Goal: Find contact information: Find contact information

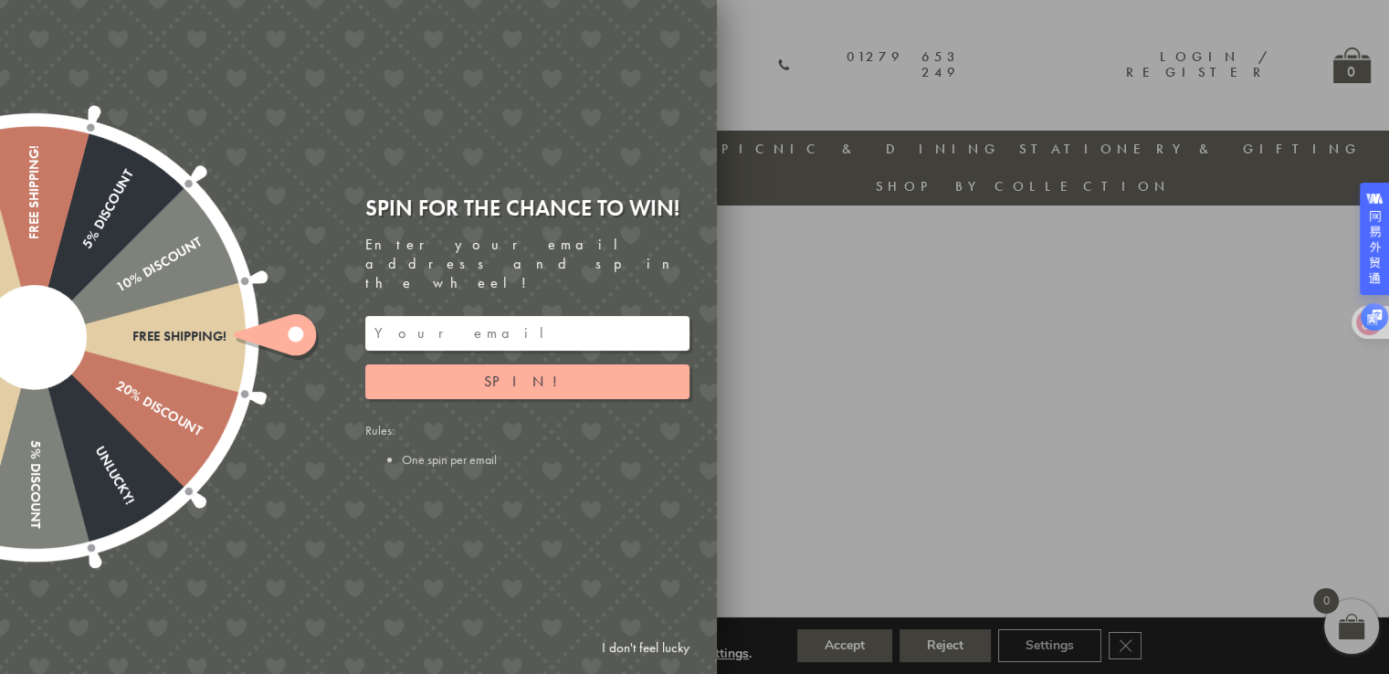
click at [931, 315] on div at bounding box center [694, 337] width 1389 height 674
click at [866, 349] on div at bounding box center [694, 337] width 1389 height 674
click at [586, 316] on input "email" at bounding box center [527, 333] width 324 height 35
click at [269, 327] on icon at bounding box center [275, 334] width 82 height 41
click at [519, 384] on div "Spin for the chance to win! Enter your email address and spin the wheel! Spin! …" at bounding box center [527, 331] width 324 height 274
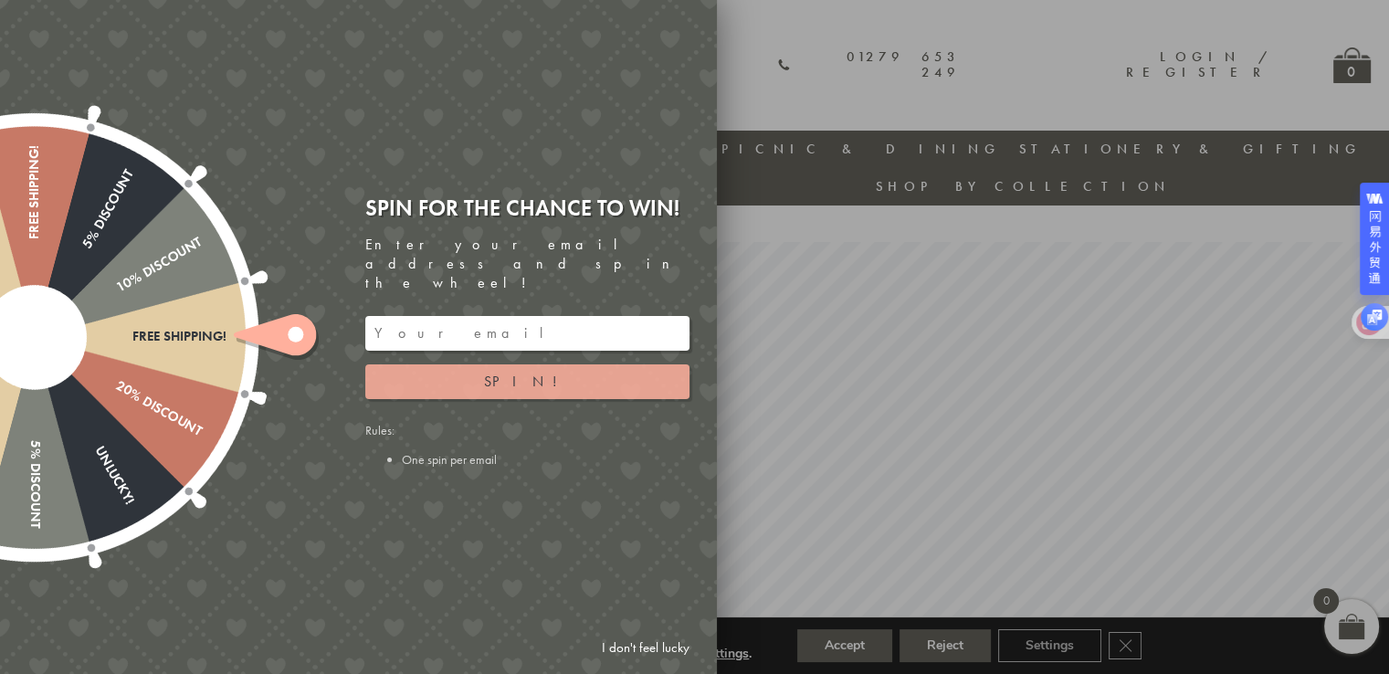
click at [533, 372] on span "Spin!" at bounding box center [527, 381] width 87 height 19
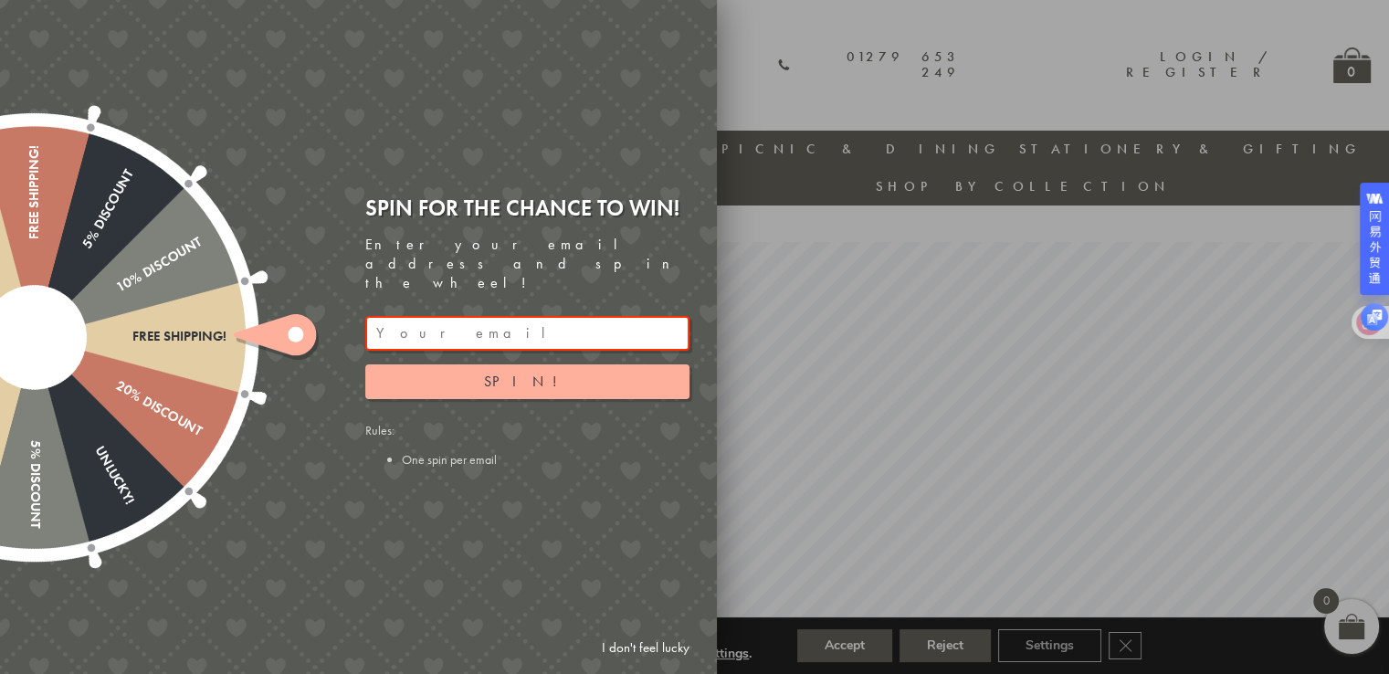
click at [498, 290] on div "Spin for the chance to win! Enter your email address and spin the wheel! Spin! …" at bounding box center [527, 331] width 324 height 274
click at [494, 316] on input "email" at bounding box center [527, 333] width 324 height 35
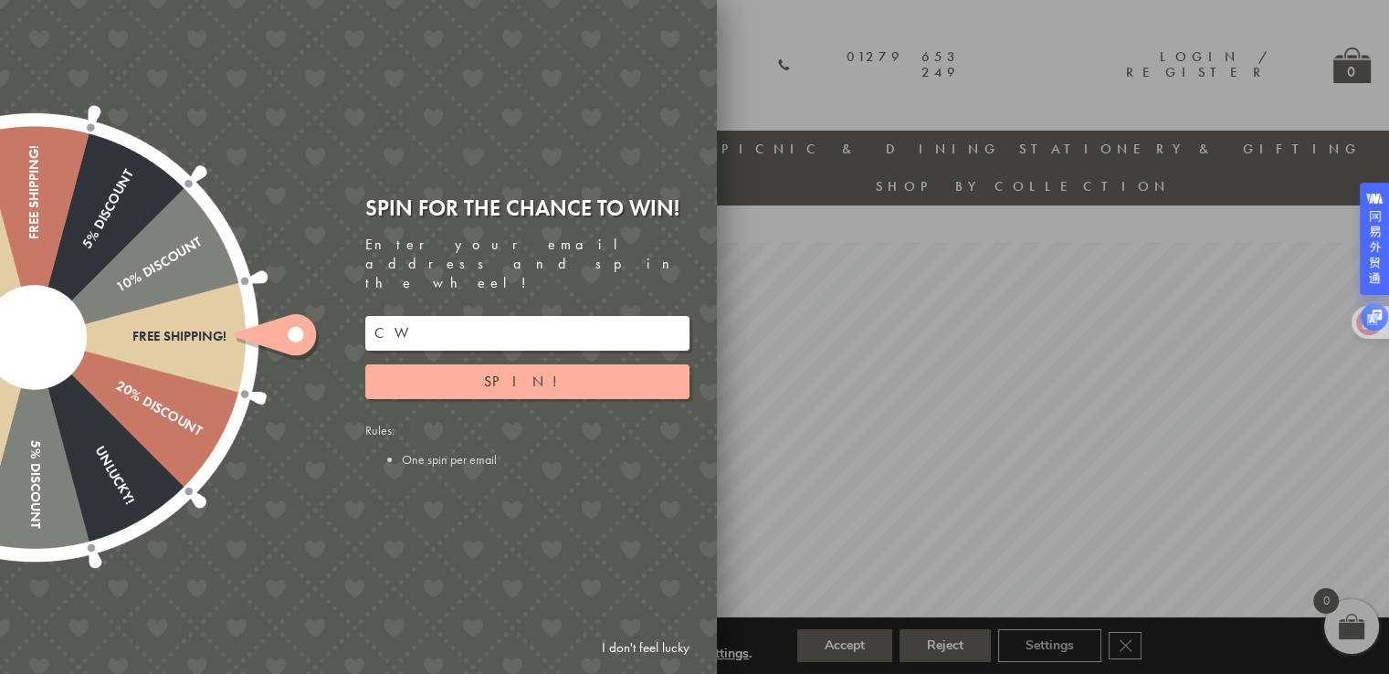
type input "CWG"
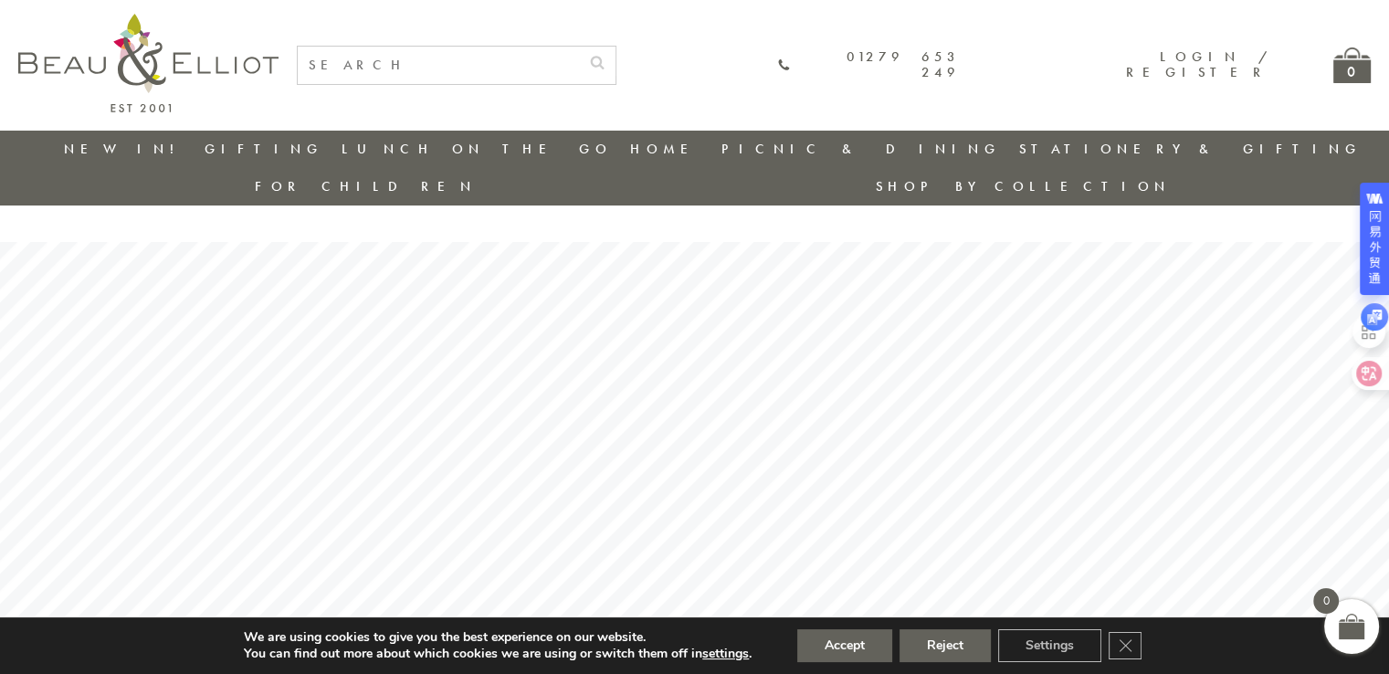
click at [1019, 138] on li "Stationery & Gifting" at bounding box center [1190, 149] width 342 height 37
click at [1019, 154] on link "Stationery & Gifting" at bounding box center [1190, 149] width 342 height 18
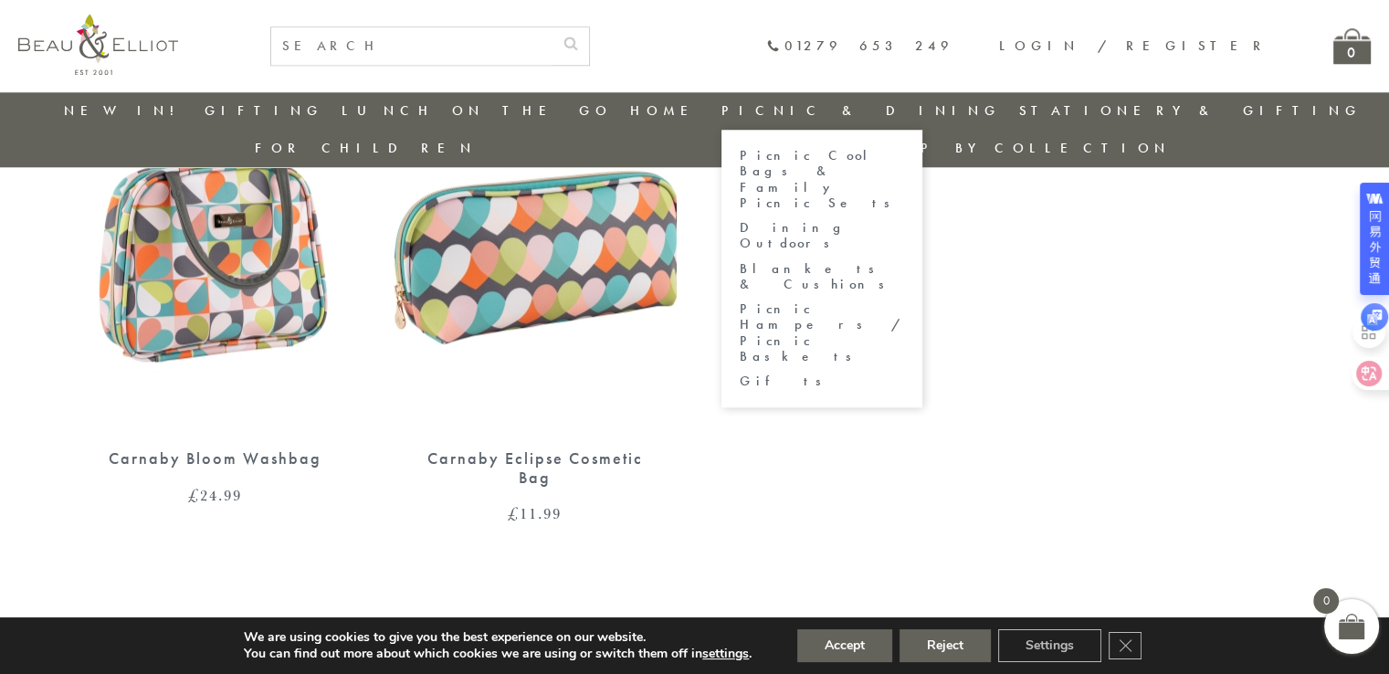
scroll to position [1757, 0]
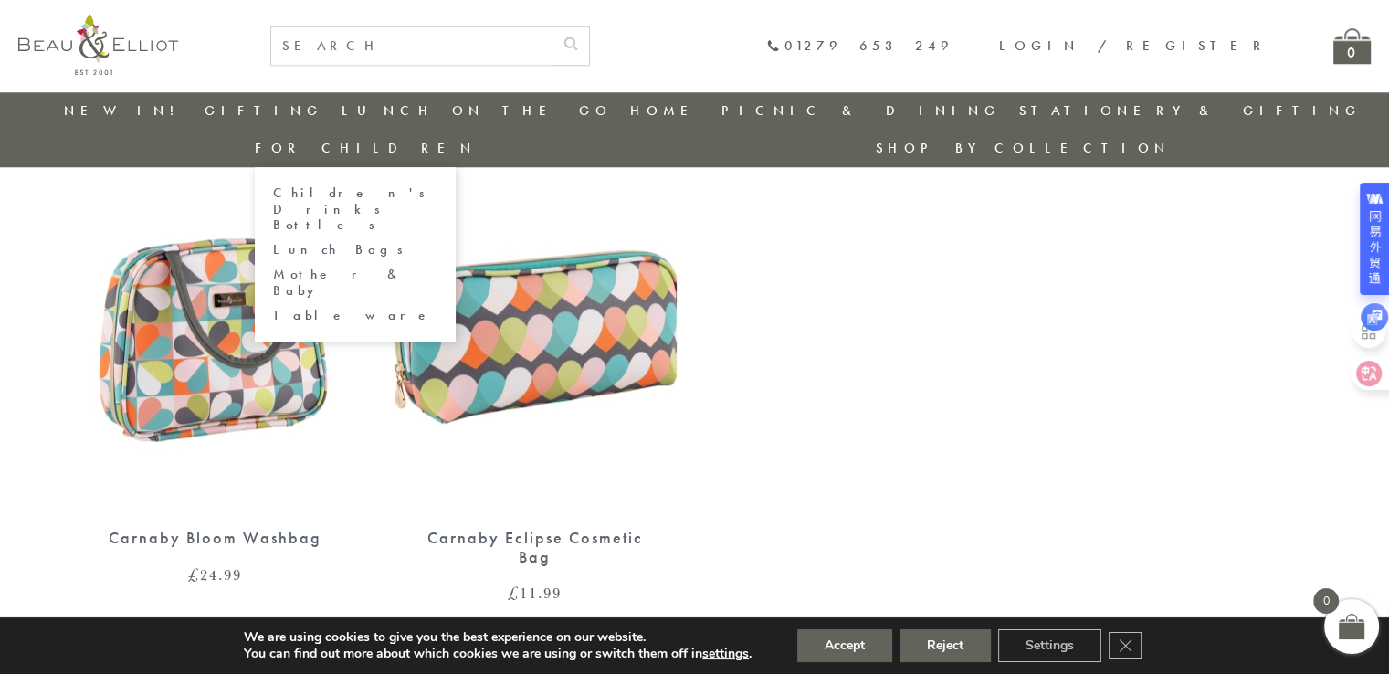
click at [437, 185] on link "Children's Drinks Bottles" at bounding box center [355, 208] width 164 height 47
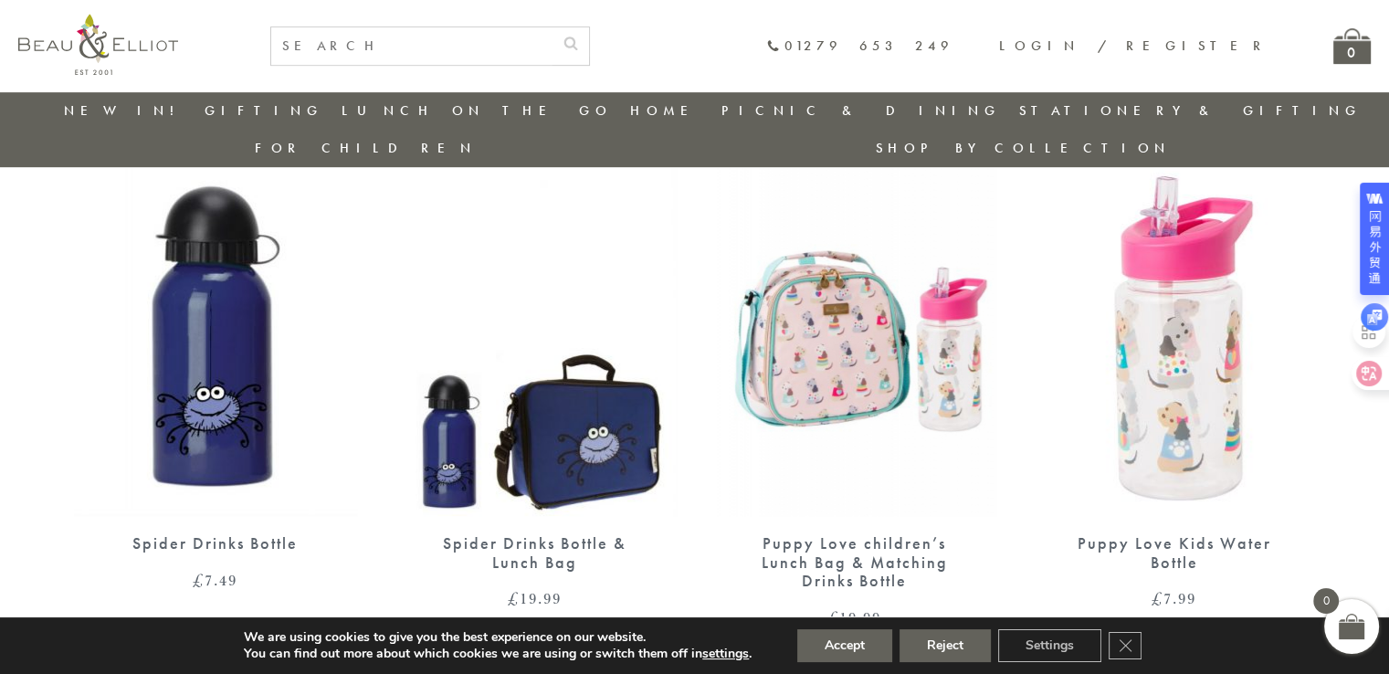
scroll to position [1057, 0]
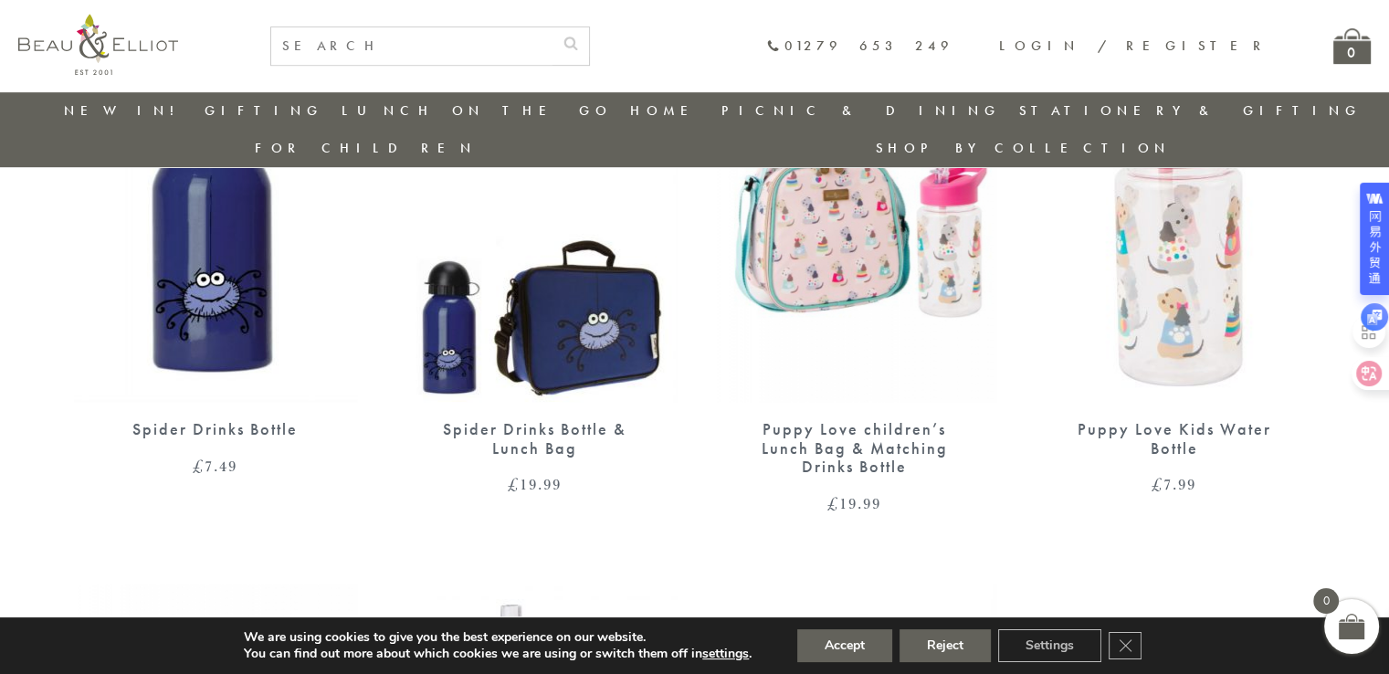
click at [161, 52] on img at bounding box center [98, 44] width 160 height 61
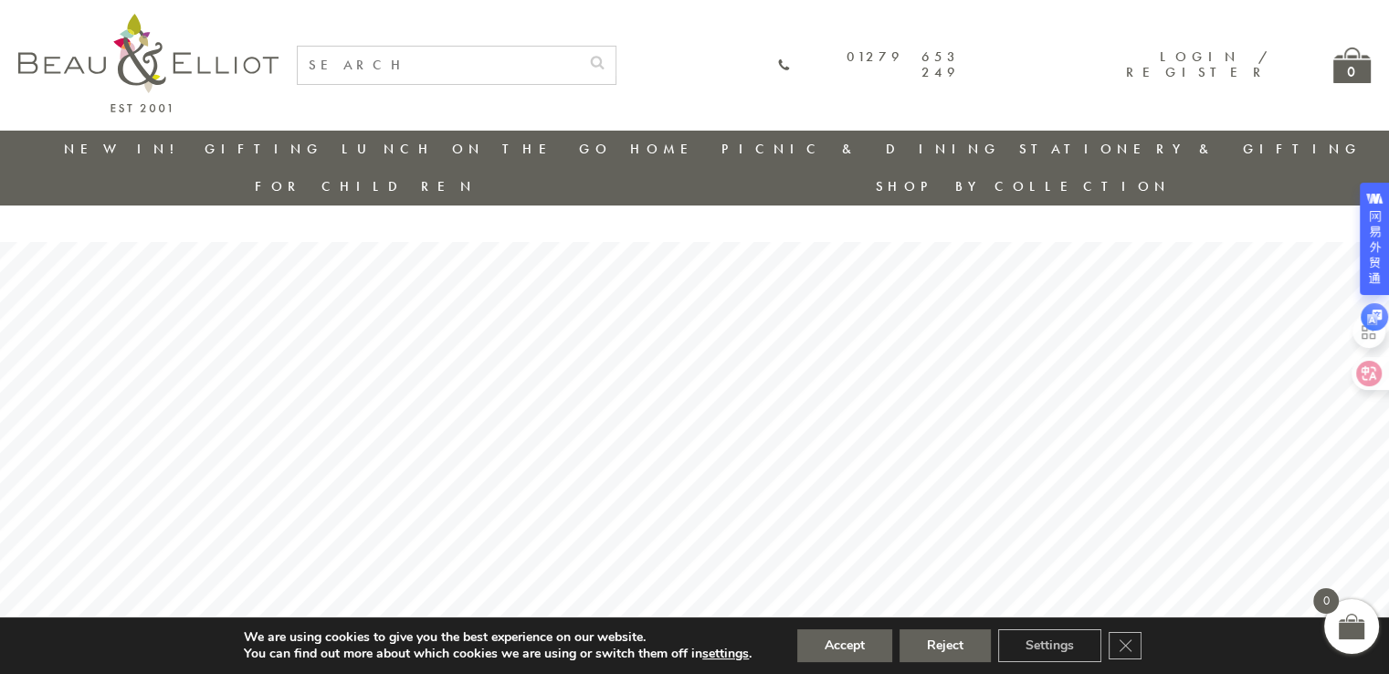
click at [143, 162] on li "New in!" at bounding box center [125, 149] width 122 height 37
click at [142, 148] on link "New in!" at bounding box center [125, 149] width 122 height 18
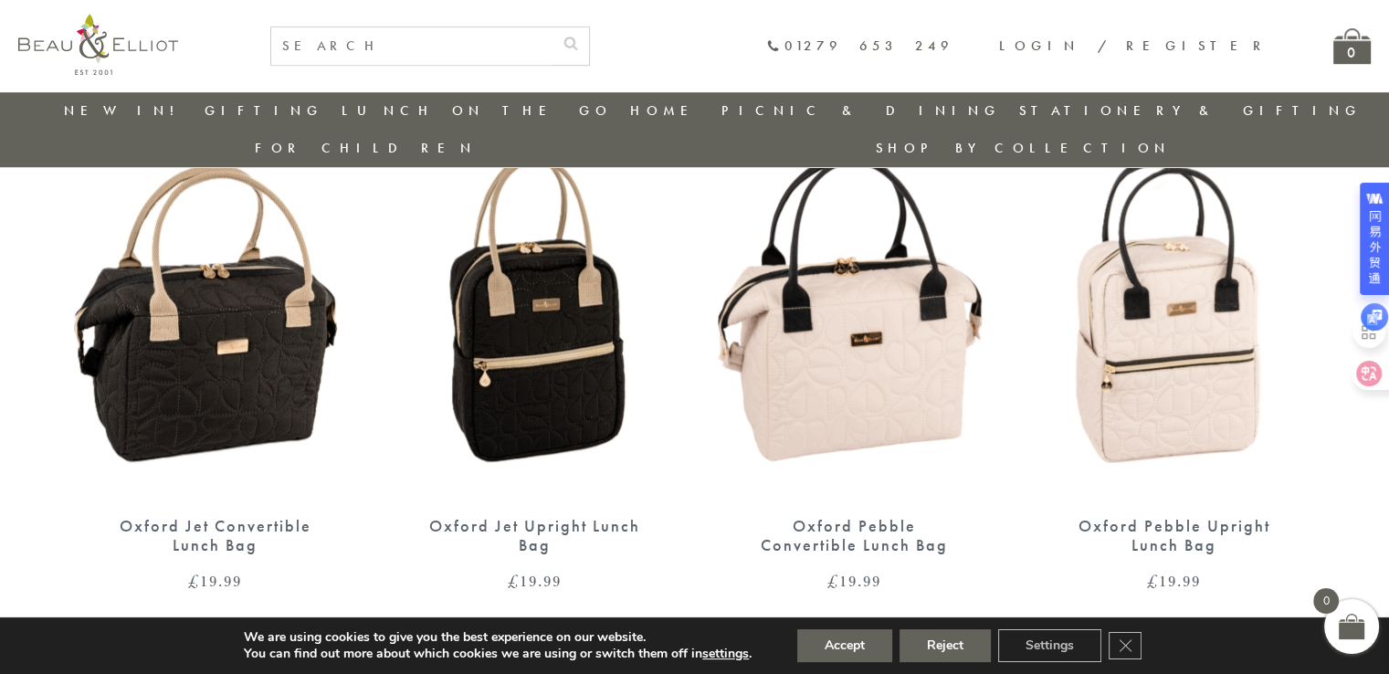
scroll to position [1684, 0]
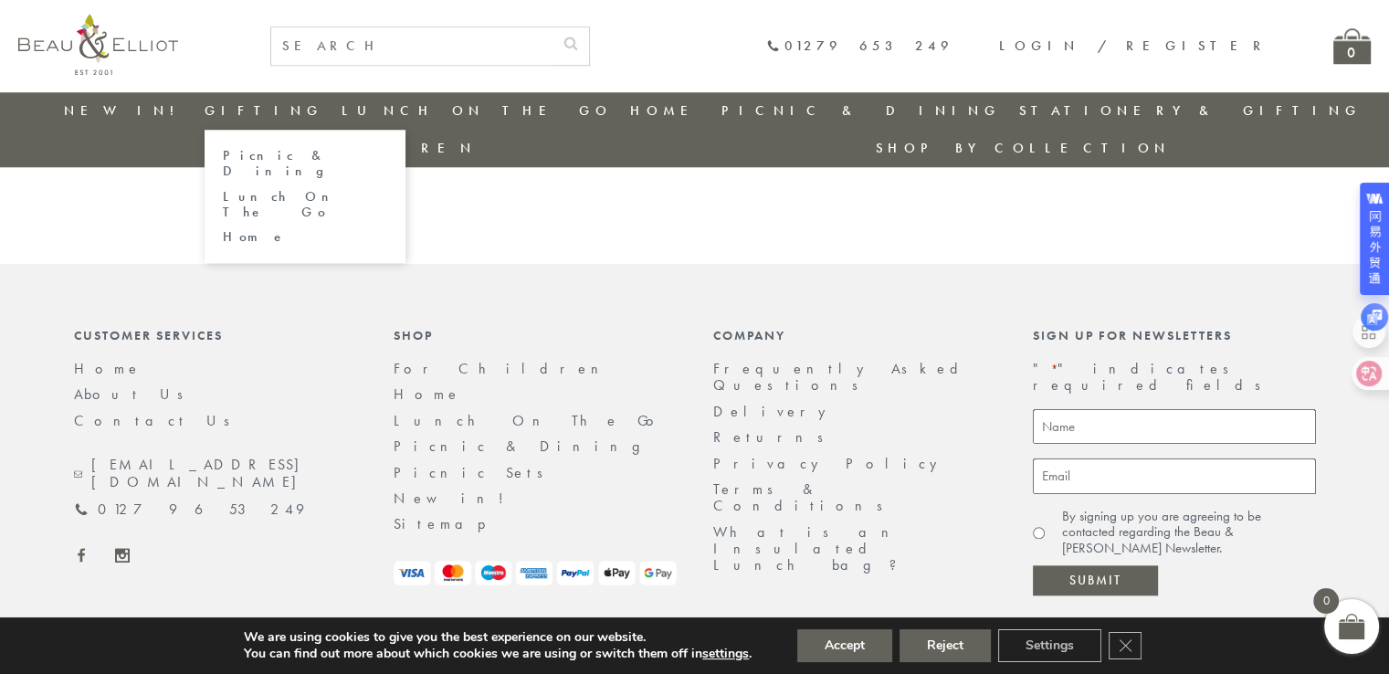
click at [245, 113] on link "Gifting" at bounding box center [264, 110] width 119 height 18
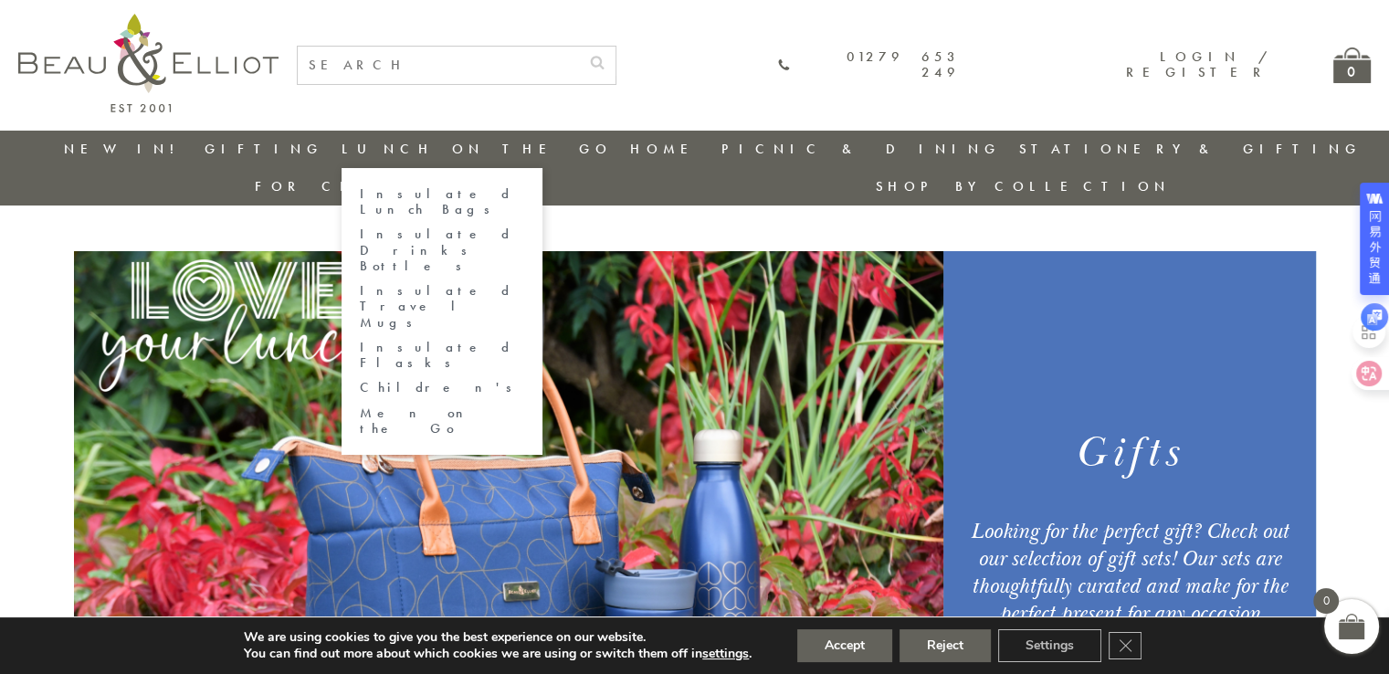
click at [417, 147] on link "Lunch On The Go" at bounding box center [477, 149] width 270 height 18
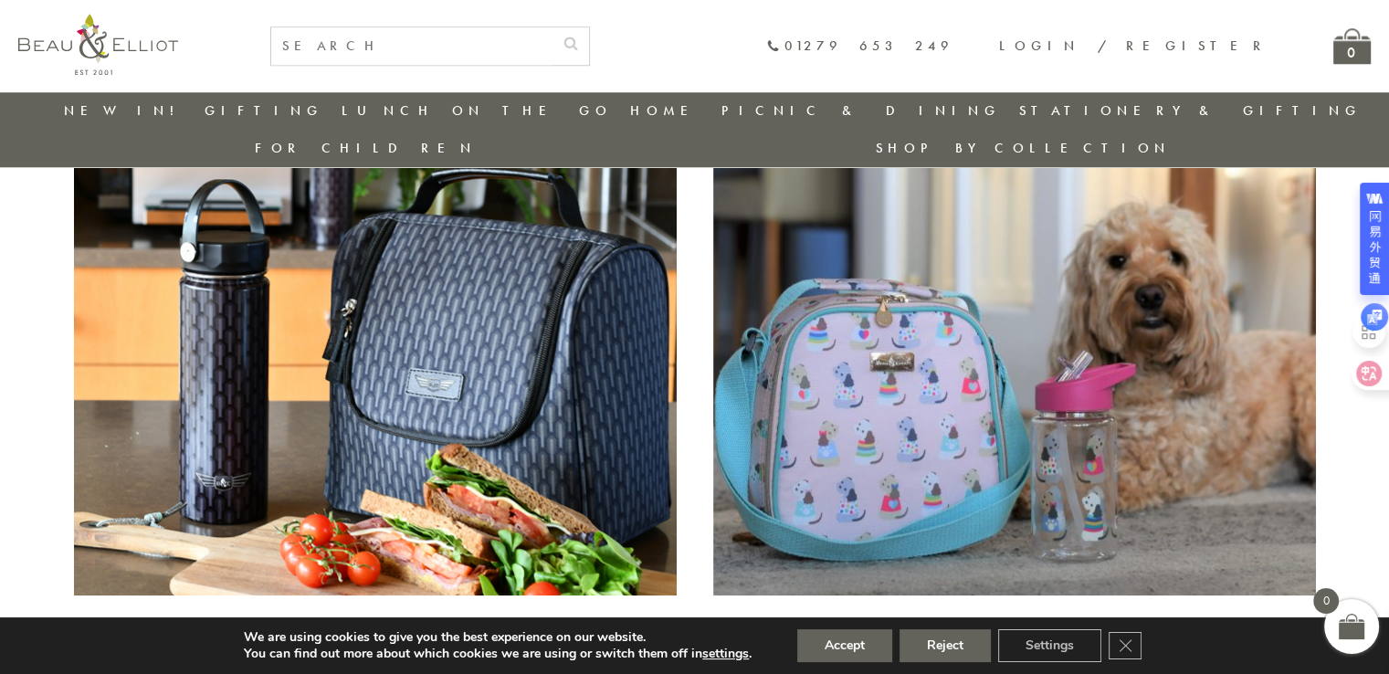
scroll to position [1696, 0]
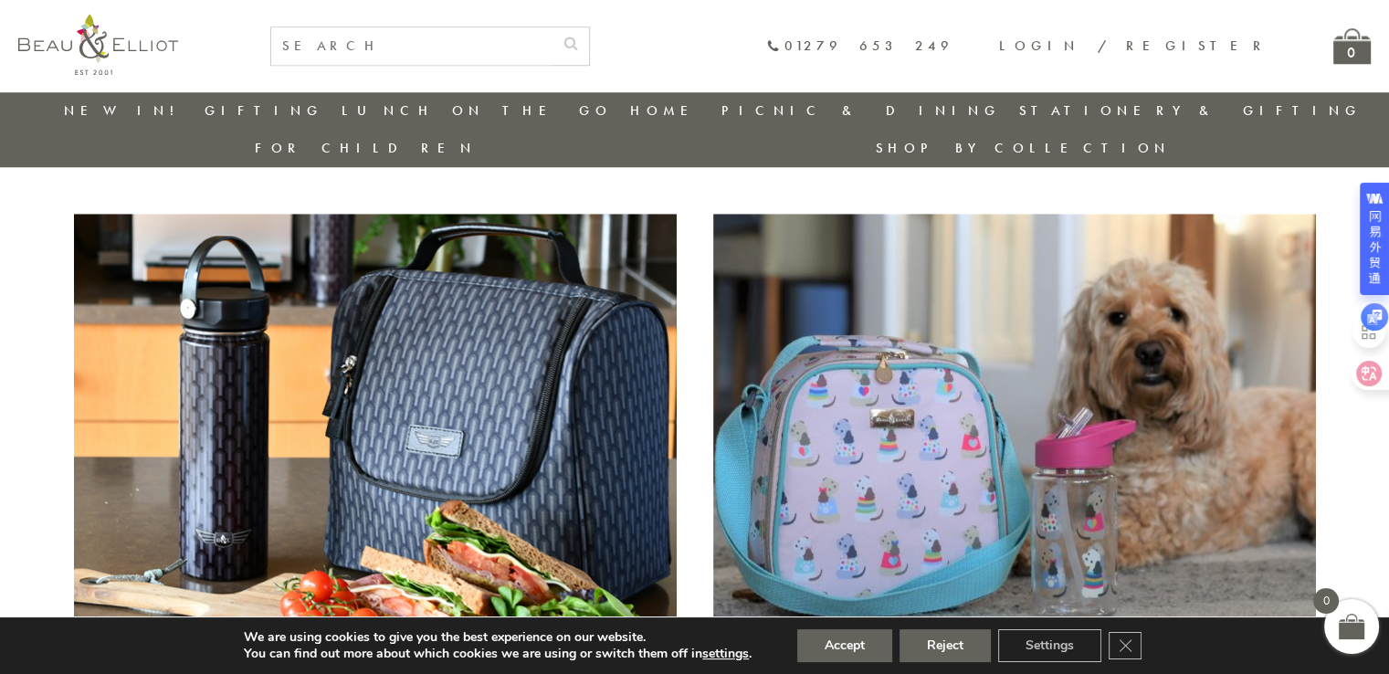
click at [1019, 110] on link "Stationery & Gifting" at bounding box center [1190, 110] width 342 height 18
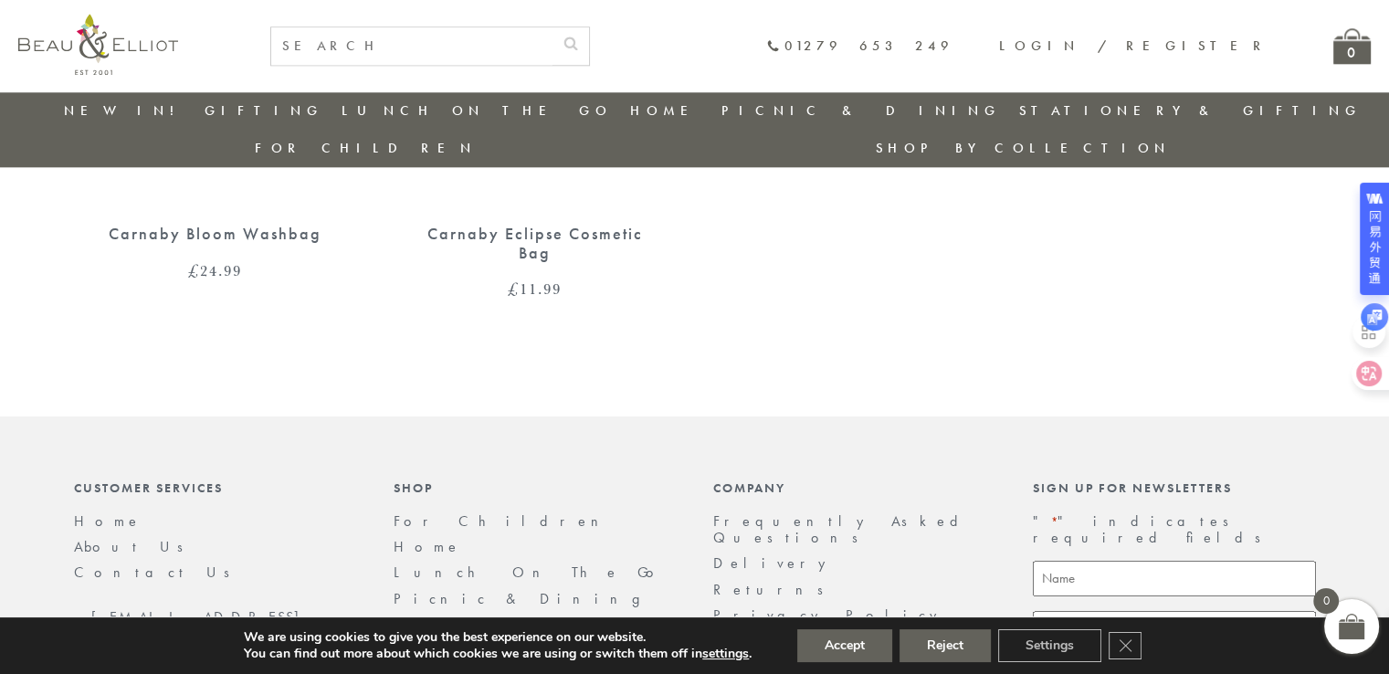
scroll to position [2214, 0]
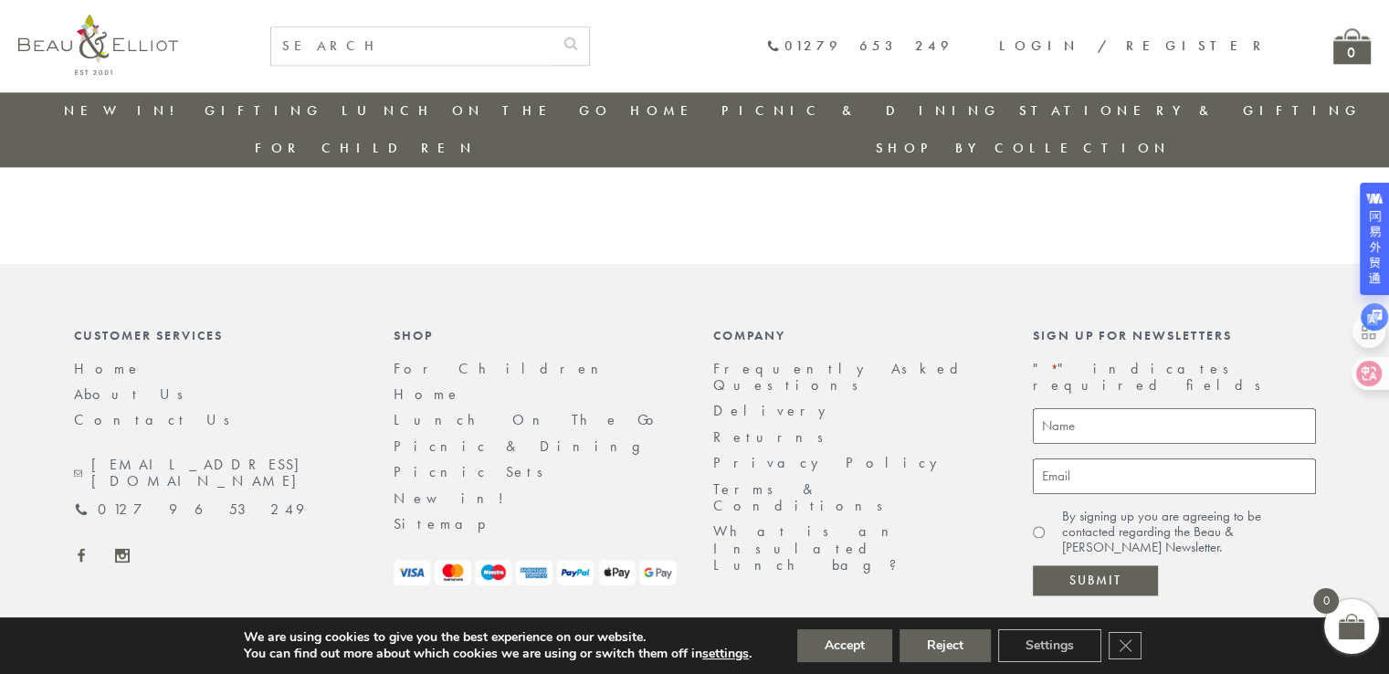
click at [79, 548] on use at bounding box center [81, 555] width 7 height 14
click at [108, 410] on link "Contact Us" at bounding box center [158, 419] width 168 height 19
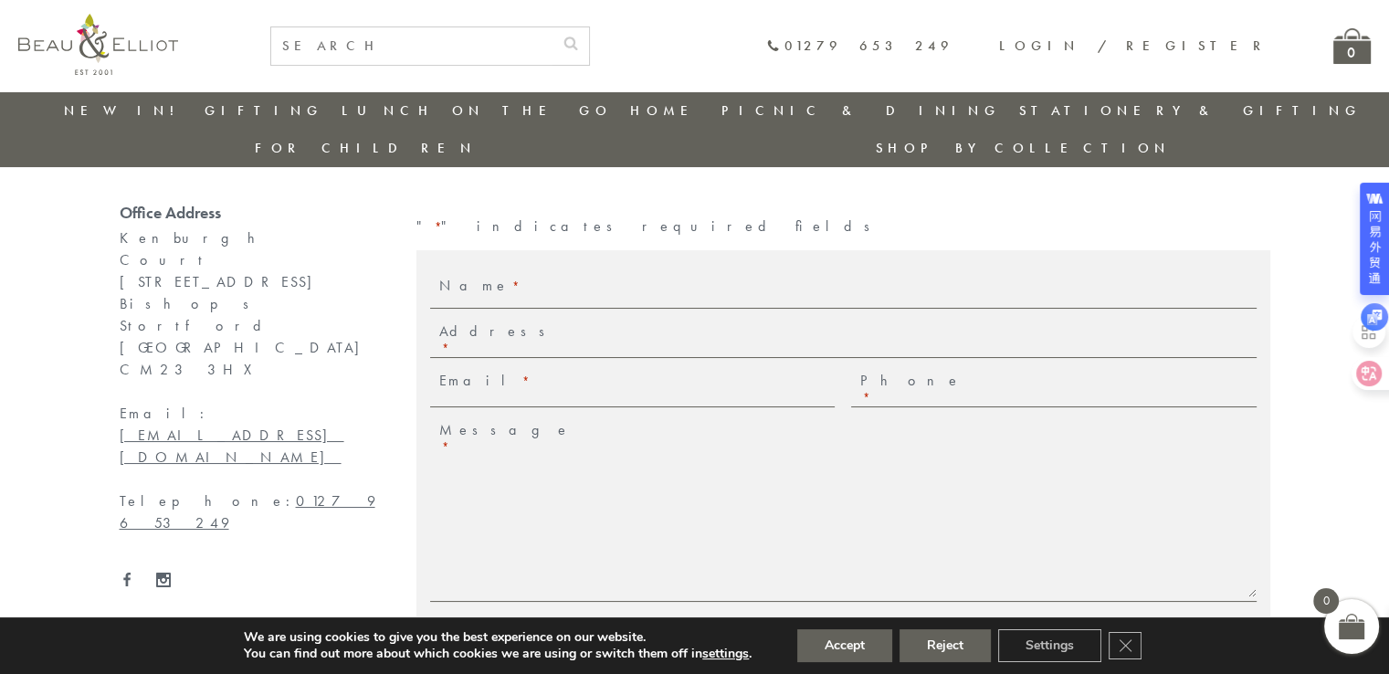
scroll to position [143, 0]
